Goal: Task Accomplishment & Management: Manage account settings

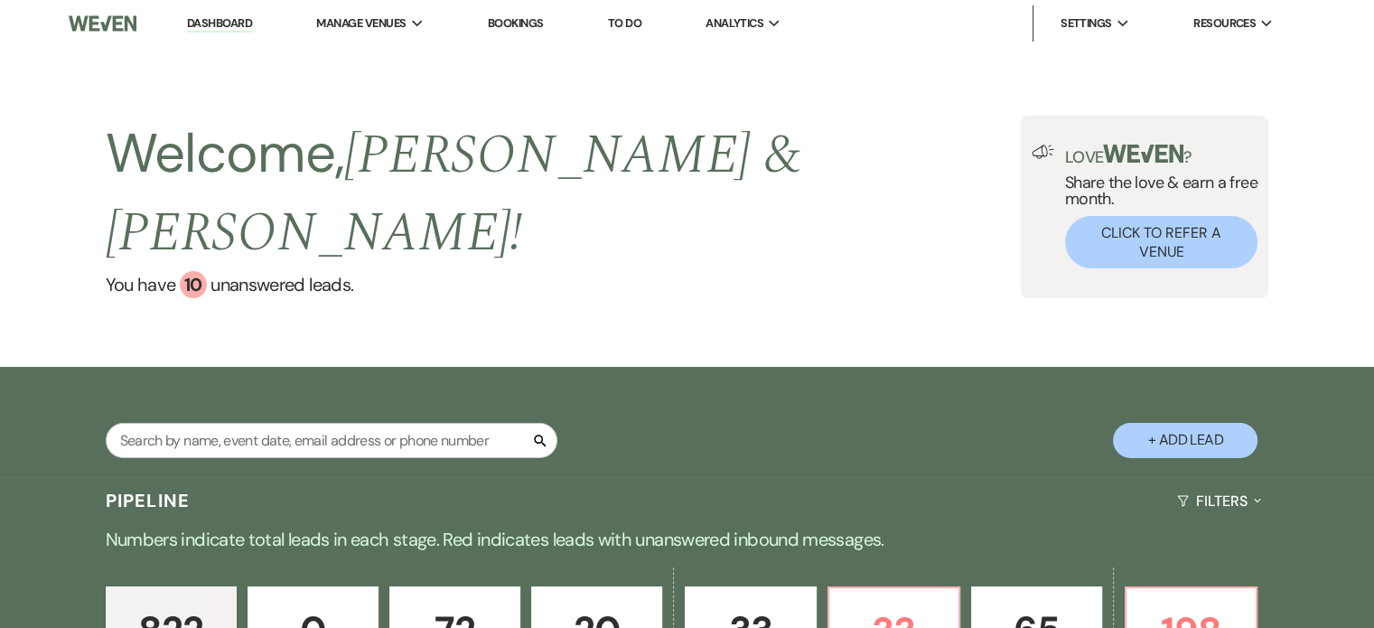
click at [213, 24] on link "Dashboard" at bounding box center [219, 23] width 65 height 17
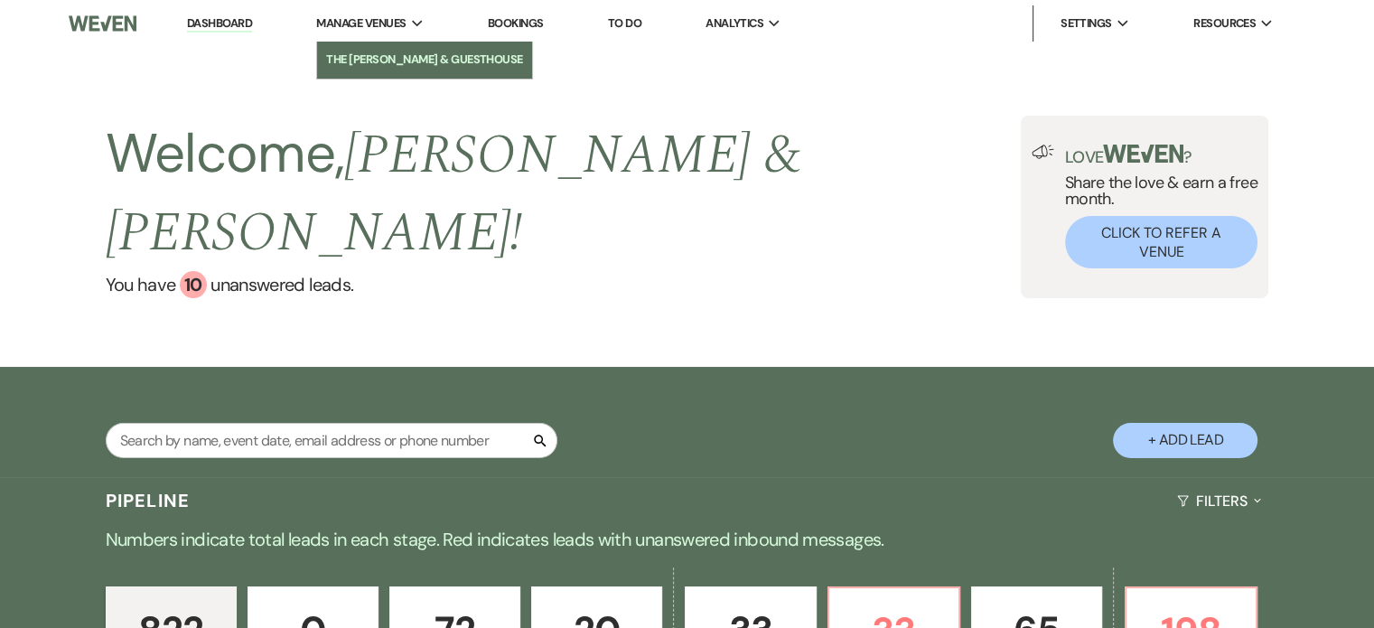
click at [394, 55] on li "The [PERSON_NAME] & GuestHouse" at bounding box center [424, 60] width 197 height 18
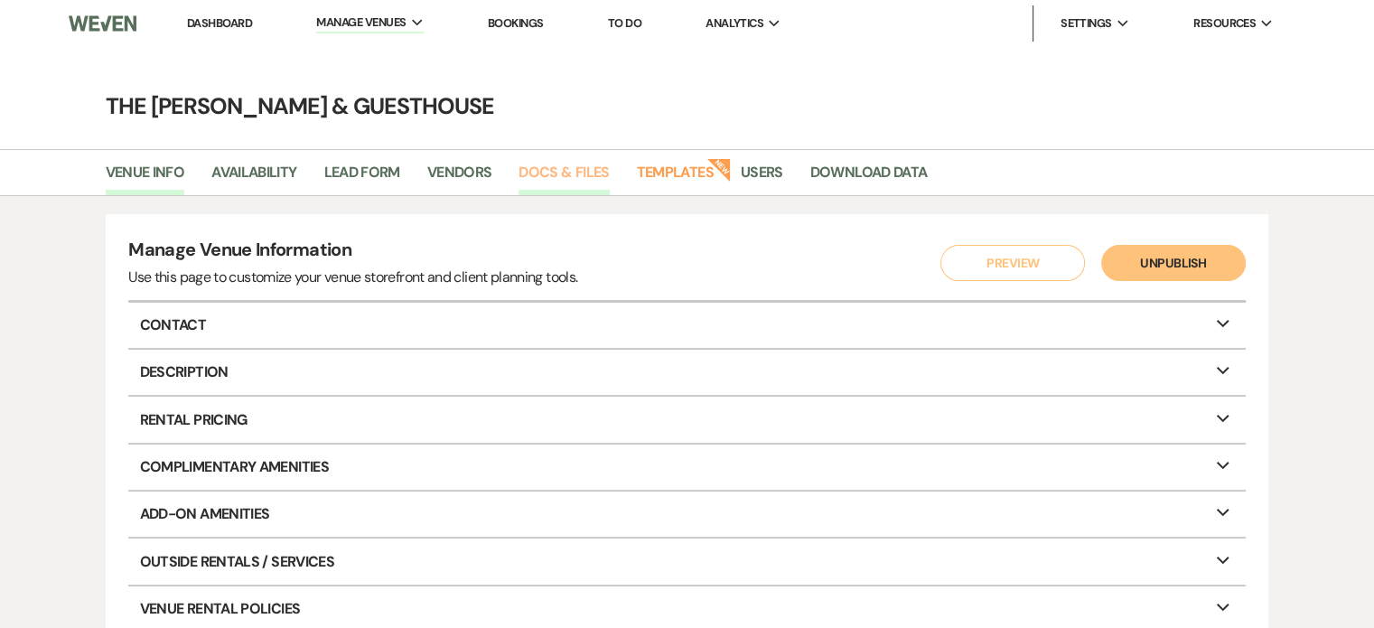
click at [555, 171] on link "Docs & Files" at bounding box center [563, 178] width 90 height 34
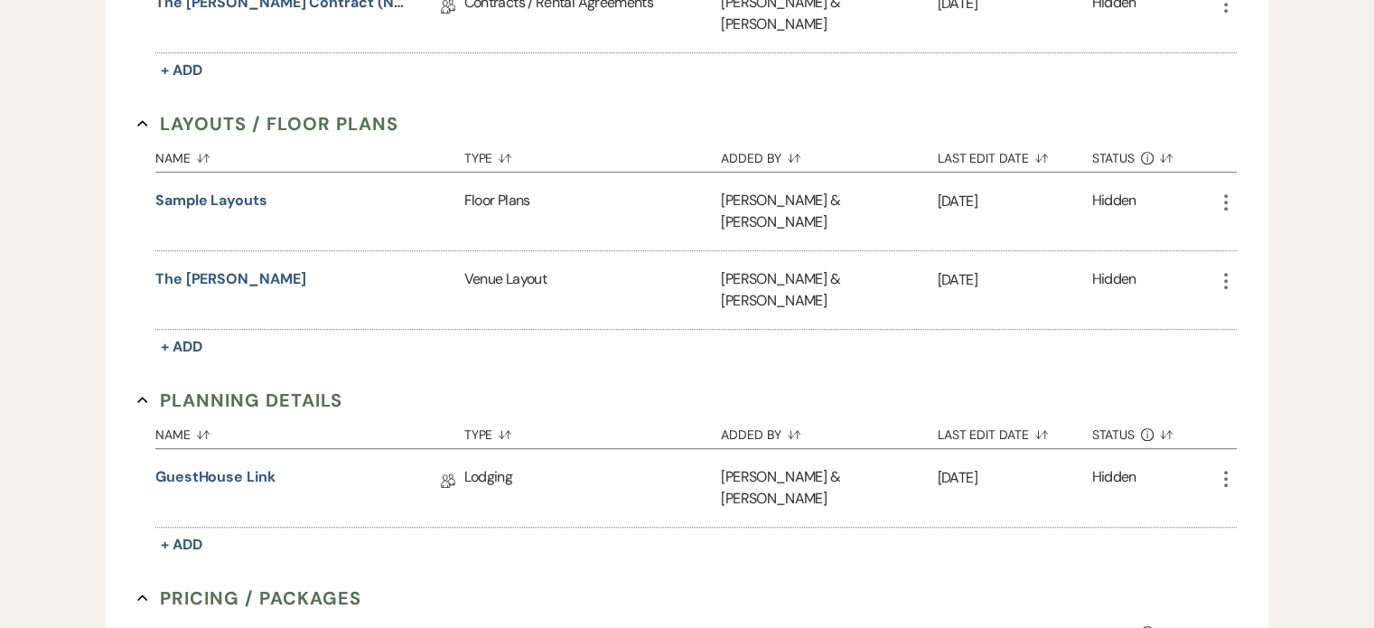
scroll to position [1037, 0]
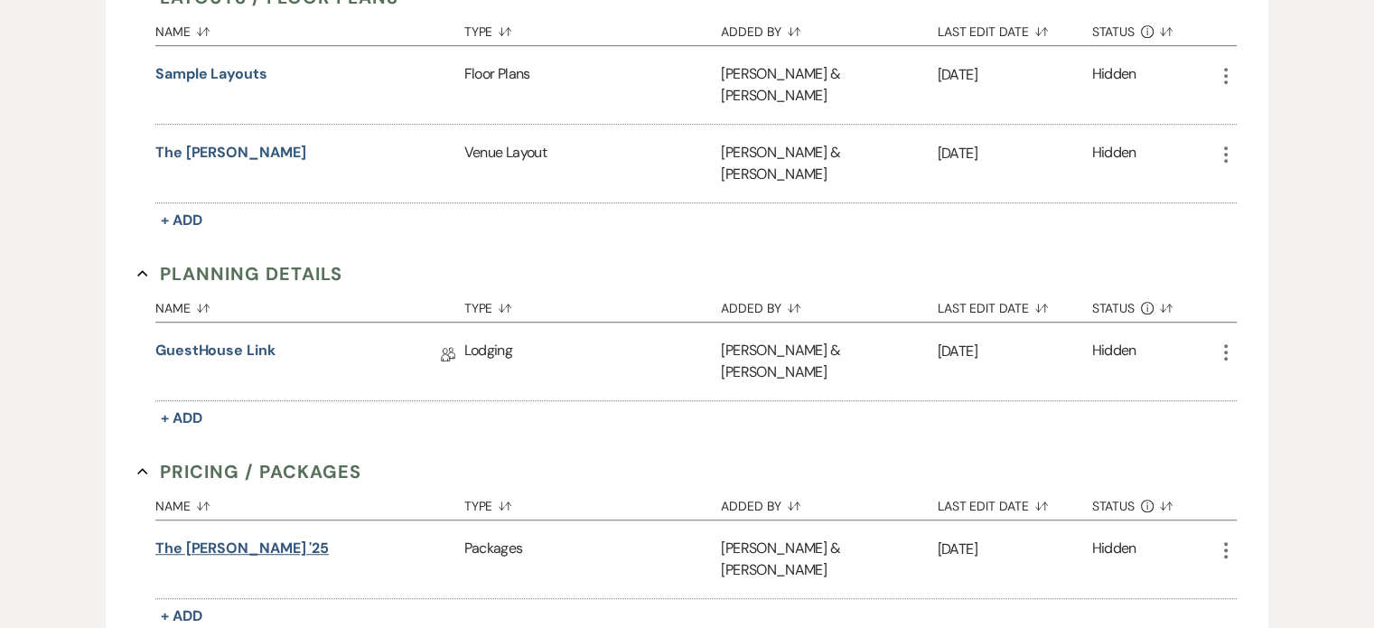
click at [250, 537] on button "The [PERSON_NAME] '25" at bounding box center [241, 548] width 173 height 22
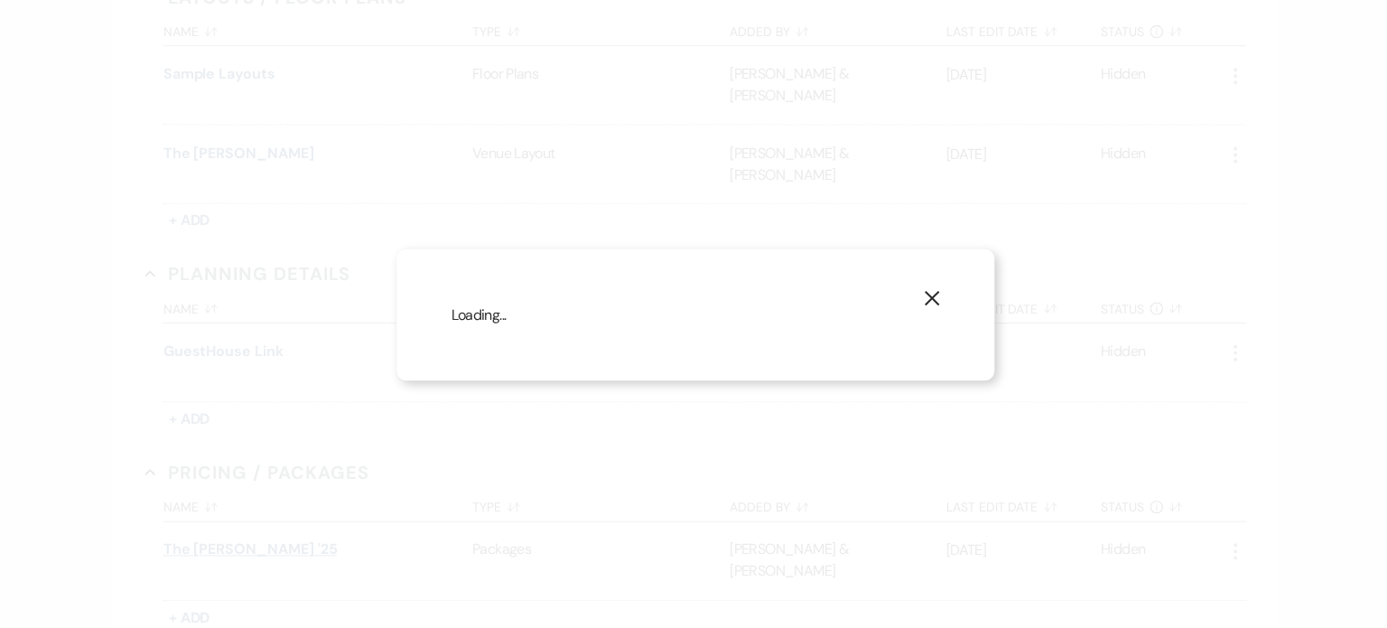
click at [250, 413] on div "X Loading..." at bounding box center [693, 314] width 1387 height 628
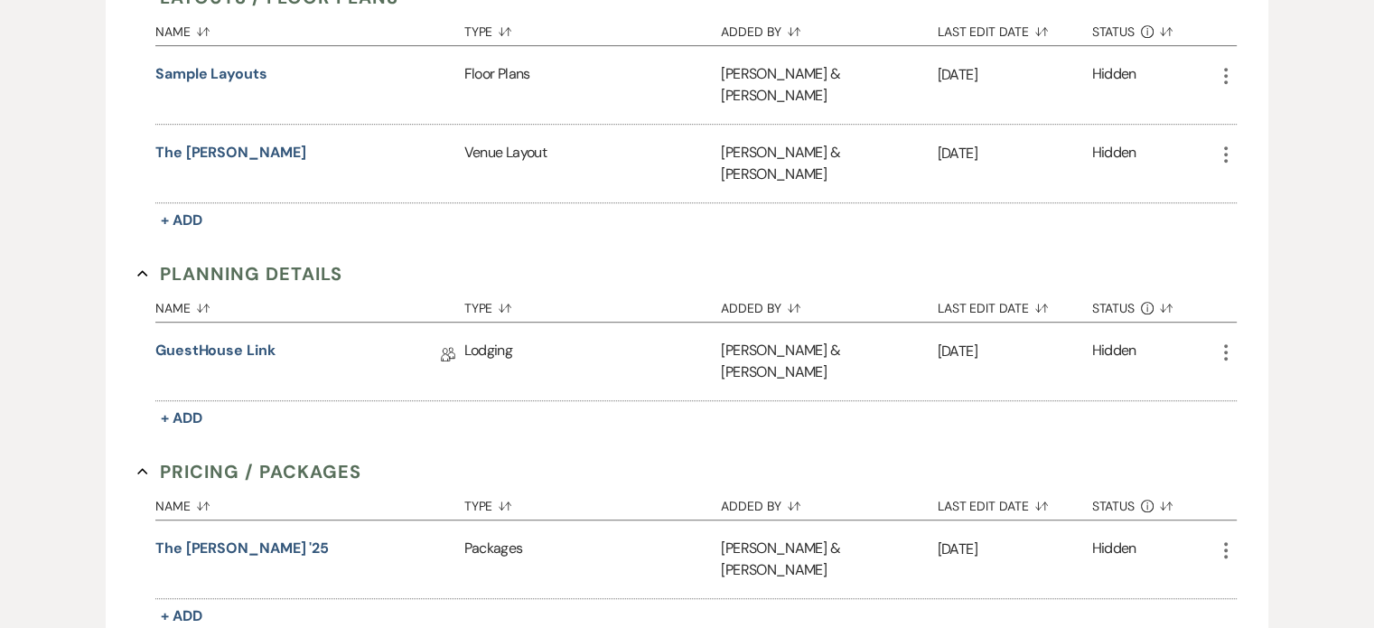
click at [1235, 539] on icon "More" at bounding box center [1226, 550] width 22 height 22
click at [1239, 580] on use at bounding box center [1244, 587] width 14 height 14
